Goal: Information Seeking & Learning: Learn about a topic

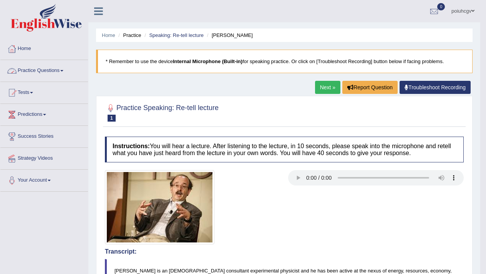
click at [56, 69] on link "Practice Questions" at bounding box center [44, 69] width 88 height 19
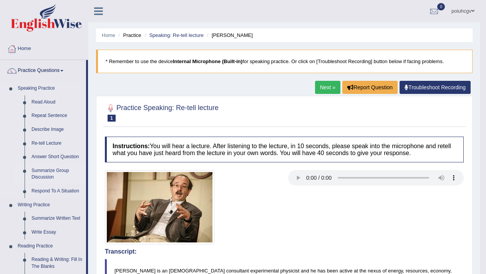
click at [57, 170] on link "Summarize Group Discussion" at bounding box center [57, 174] width 58 height 20
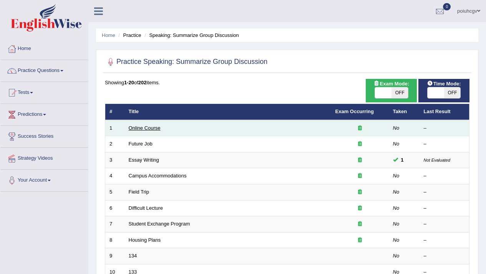
click at [139, 127] on link "Online Course" at bounding box center [145, 128] width 32 height 6
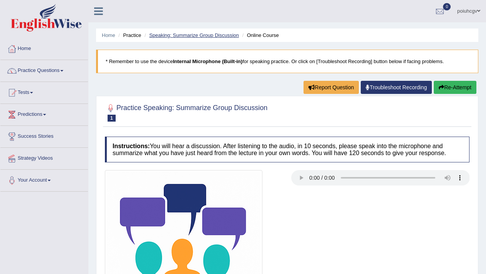
click at [203, 36] on link "Speaking: Summarize Group Discussion" at bounding box center [194, 35] width 90 height 6
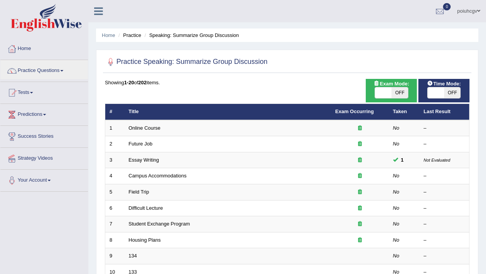
click at [17, 67] on div at bounding box center [12, 71] width 12 height 12
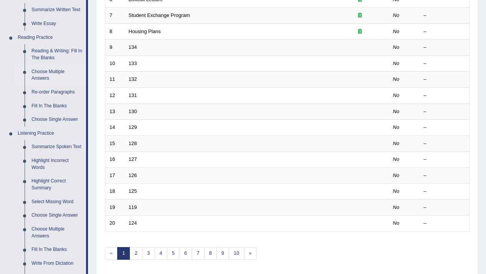
scroll to position [237, 0]
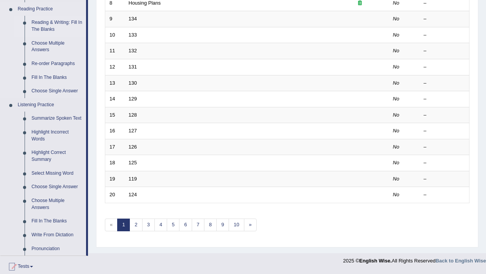
click at [39, 23] on link "Reading & Writing: Fill In The Blanks" at bounding box center [57, 26] width 58 height 20
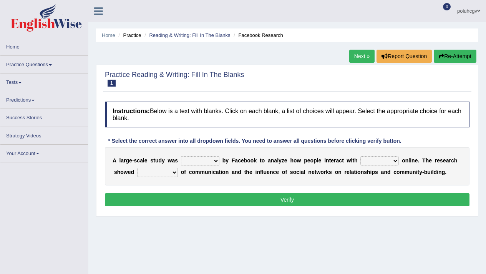
click at [188, 159] on div "A l a r g e - s c a l e s t u d y w a s surveyed had asked made b y F a c e b o…" at bounding box center [287, 166] width 365 height 38
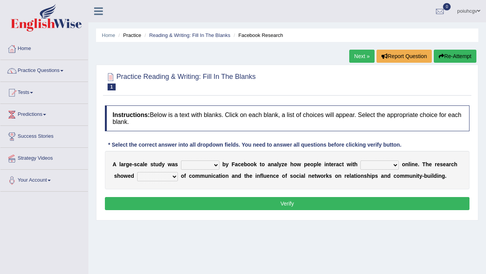
click at [188, 162] on select "surveyed had asked made" at bounding box center [200, 164] width 38 height 9
click at [193, 168] on select "surveyed had asked made" at bounding box center [200, 164] width 38 height 9
select select "asked"
click at [380, 165] on select "together all each other another" at bounding box center [380, 164] width 38 height 9
select select "each other"
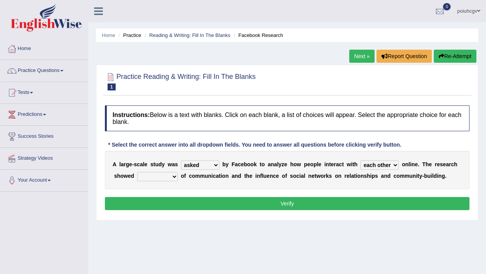
click at [172, 178] on select "advantages standards fellowships patterns" at bounding box center [157, 176] width 41 height 9
select select "fellowships"
click at [447, 119] on h4 "Instructions: Below is a text with blanks. Click on each blank, a list of choic…" at bounding box center [287, 118] width 365 height 26
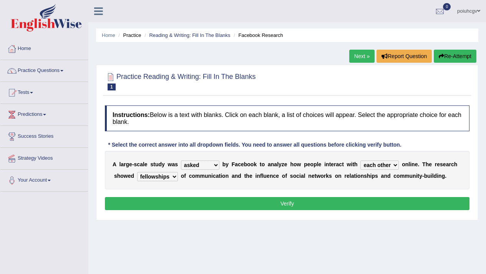
click at [447, 119] on h4 "Instructions: Below is a text with blanks. Click on each blank, a list of choic…" at bounding box center [287, 118] width 365 height 26
click at [442, 117] on h4 "Instructions: Below is a text with blanks. Click on each blank, a list of choic…" at bounding box center [287, 118] width 365 height 26
click at [442, 116] on h4 "Instructions: Below is a text with blanks. Click on each blank, a list of choic…" at bounding box center [287, 118] width 365 height 26
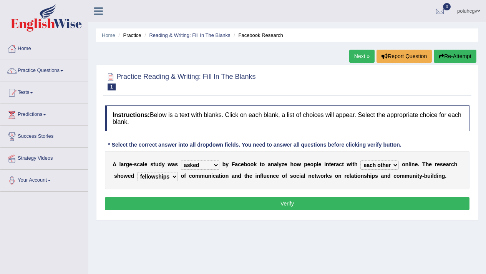
click at [442, 116] on h4 "Instructions: Below is a text with blanks. Click on each blank, a list of choic…" at bounding box center [287, 118] width 365 height 26
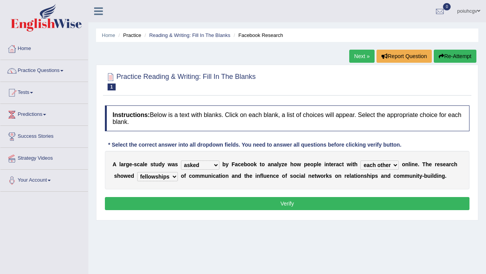
drag, startPoint x: 442, startPoint y: 116, endPoint x: 438, endPoint y: 119, distance: 4.7
click at [438, 119] on h4 "Instructions: Below is a text with blanks. Click on each blank, a list of choic…" at bounding box center [287, 118] width 365 height 26
click at [440, 119] on h4 "Instructions: Below is a text with blanks. Click on each blank, a list of choic…" at bounding box center [287, 118] width 365 height 26
